Goal: Find specific page/section

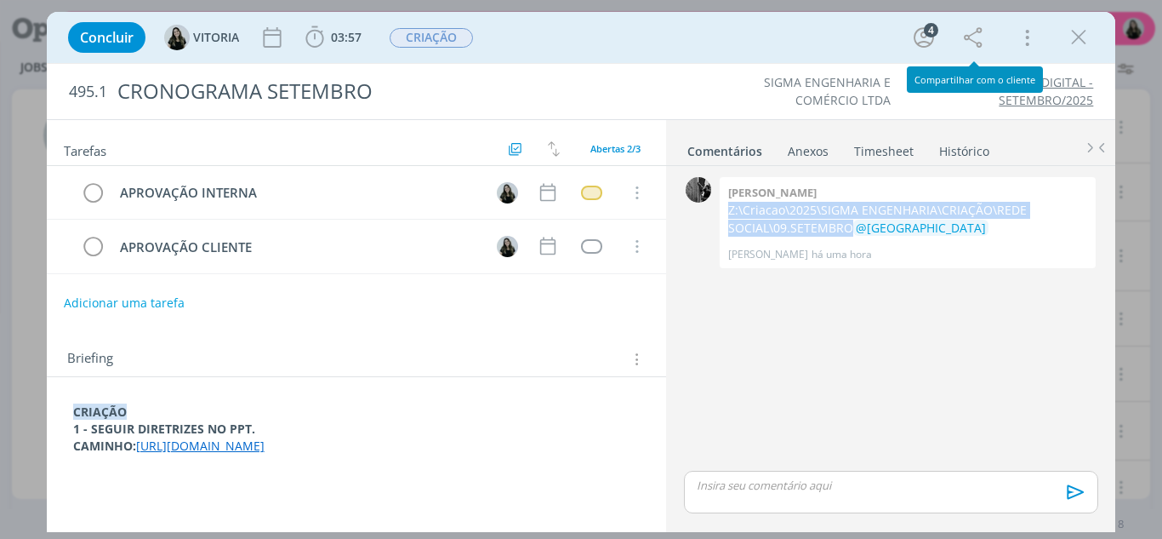
scroll to position [85, 0]
click at [1078, 39] on icon "dialog" at bounding box center [1079, 38] width 26 height 26
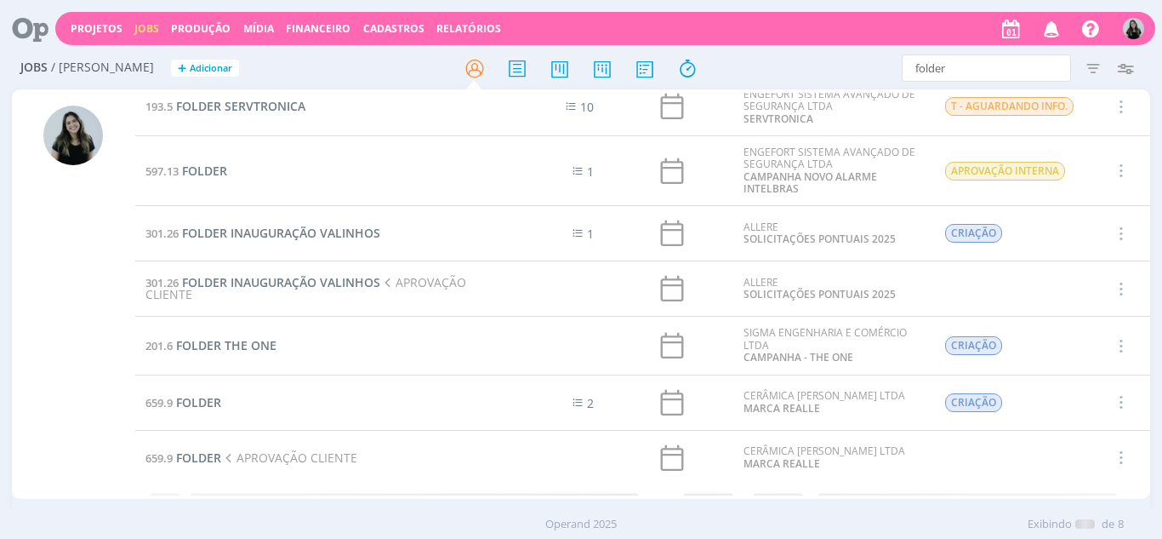
scroll to position [85, 0]
click at [977, 65] on input "folder" at bounding box center [986, 67] width 169 height 27
type input "trabeculink"
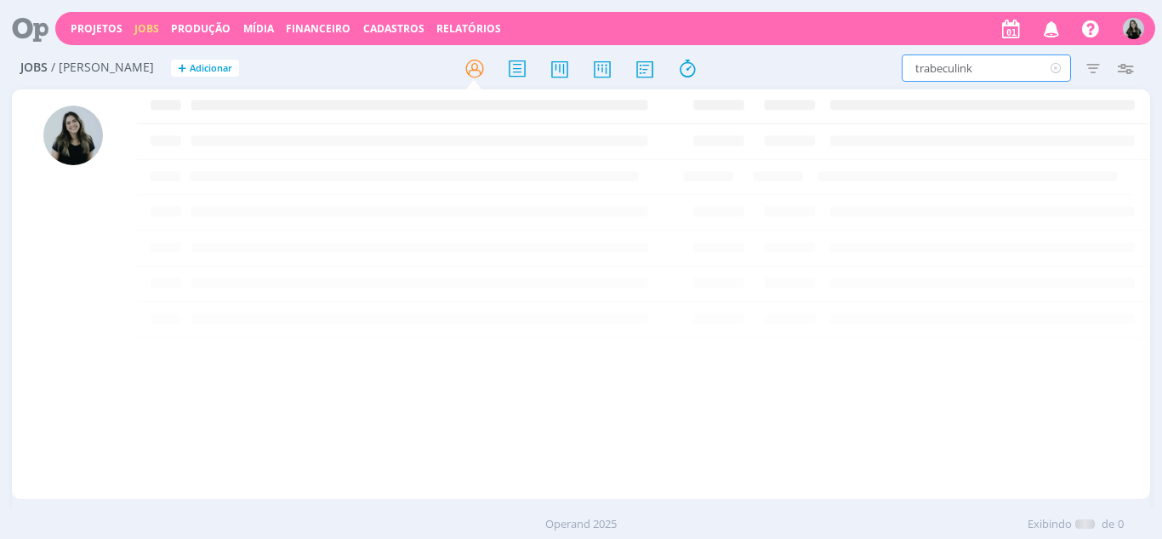
scroll to position [0, 0]
click at [1089, 74] on icon "button" at bounding box center [1093, 68] width 31 height 31
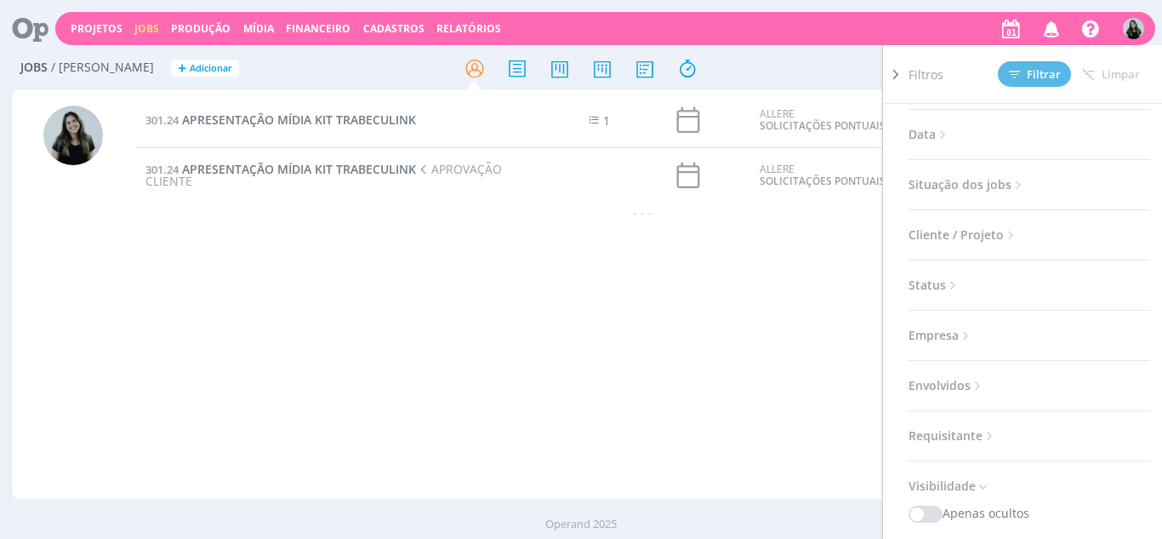
scroll to position [100, 0]
click at [325, 122] on span "APRESENTAÇÃO MÍDIA KIT TRABECULINK" at bounding box center [299, 119] width 234 height 16
